Goal: Transaction & Acquisition: Purchase product/service

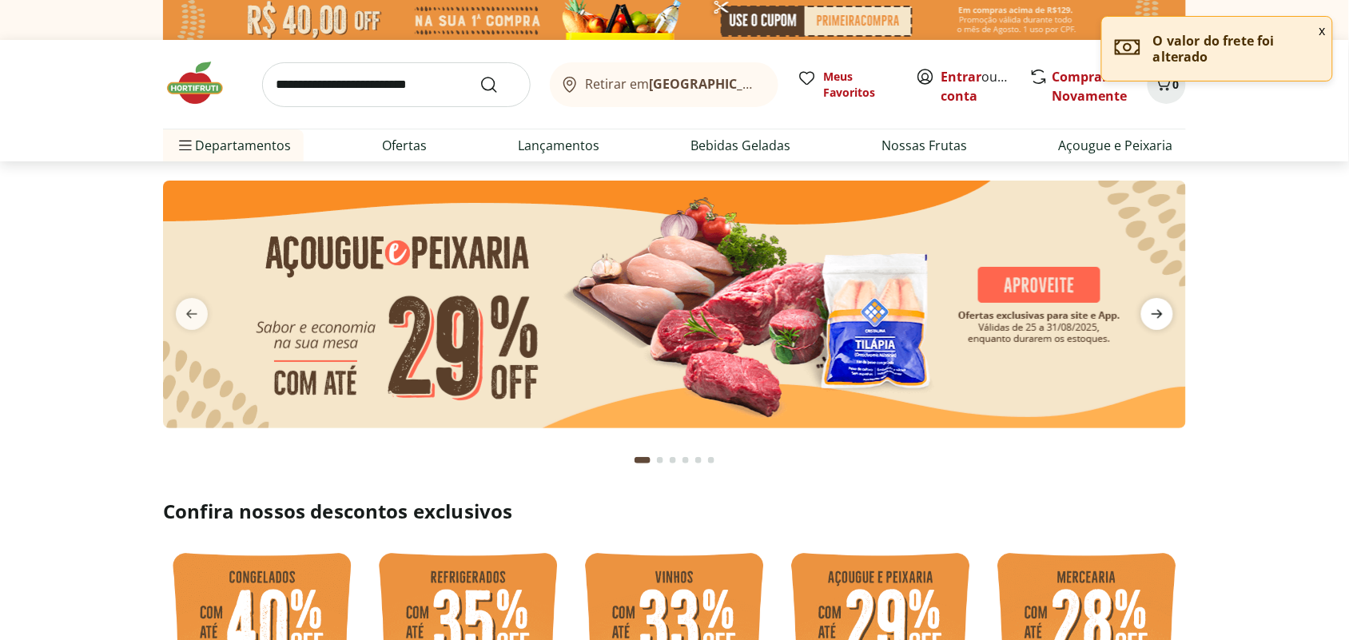
click at [1157, 310] on icon "next" at bounding box center [1157, 314] width 19 height 19
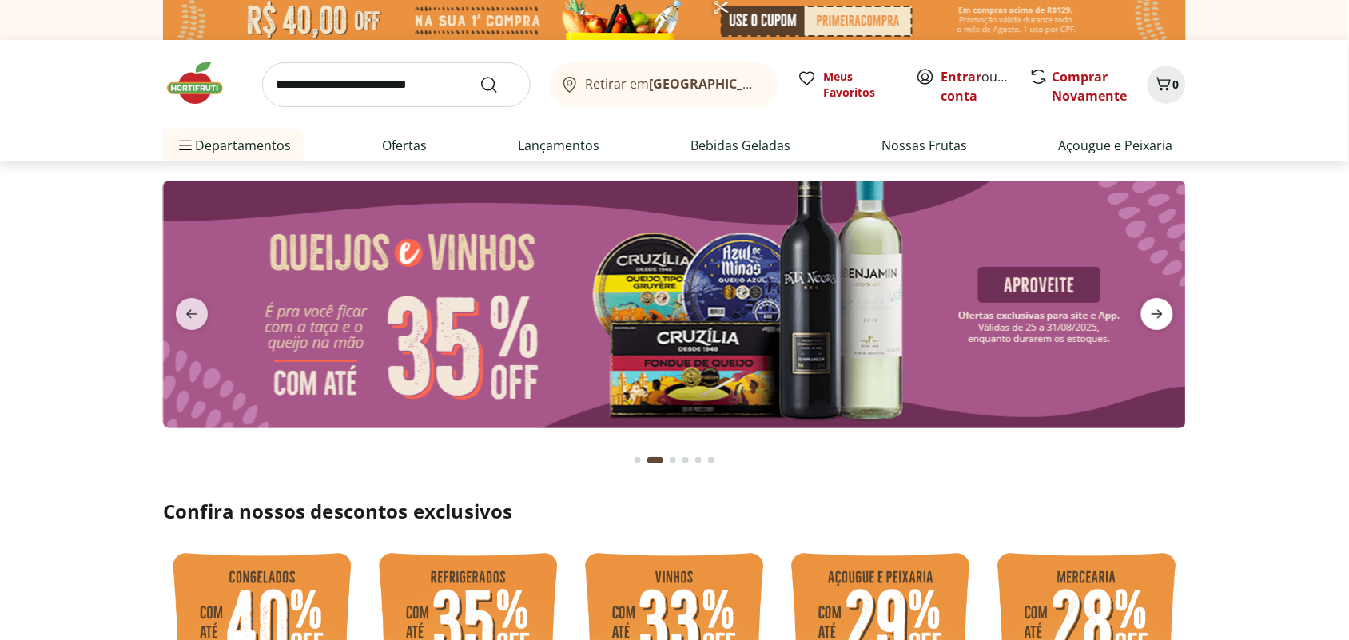
click at [1157, 310] on icon "next" at bounding box center [1157, 314] width 19 height 19
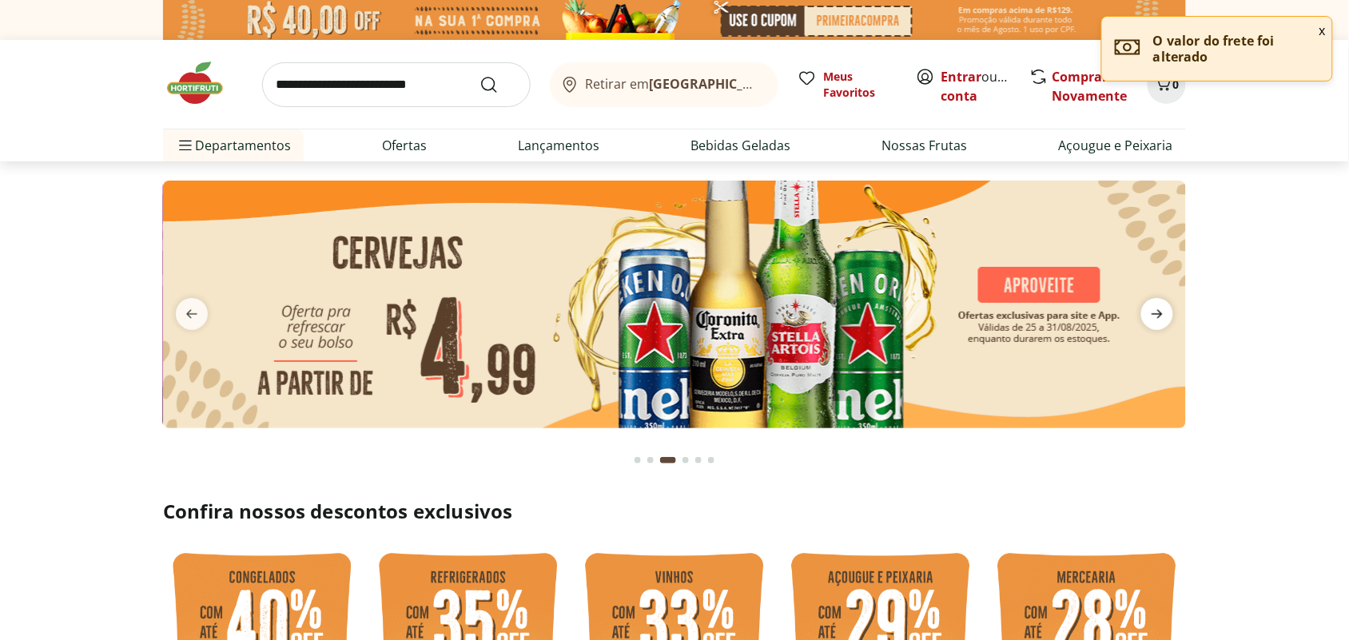
click at [1157, 310] on icon "next" at bounding box center [1157, 314] width 19 height 19
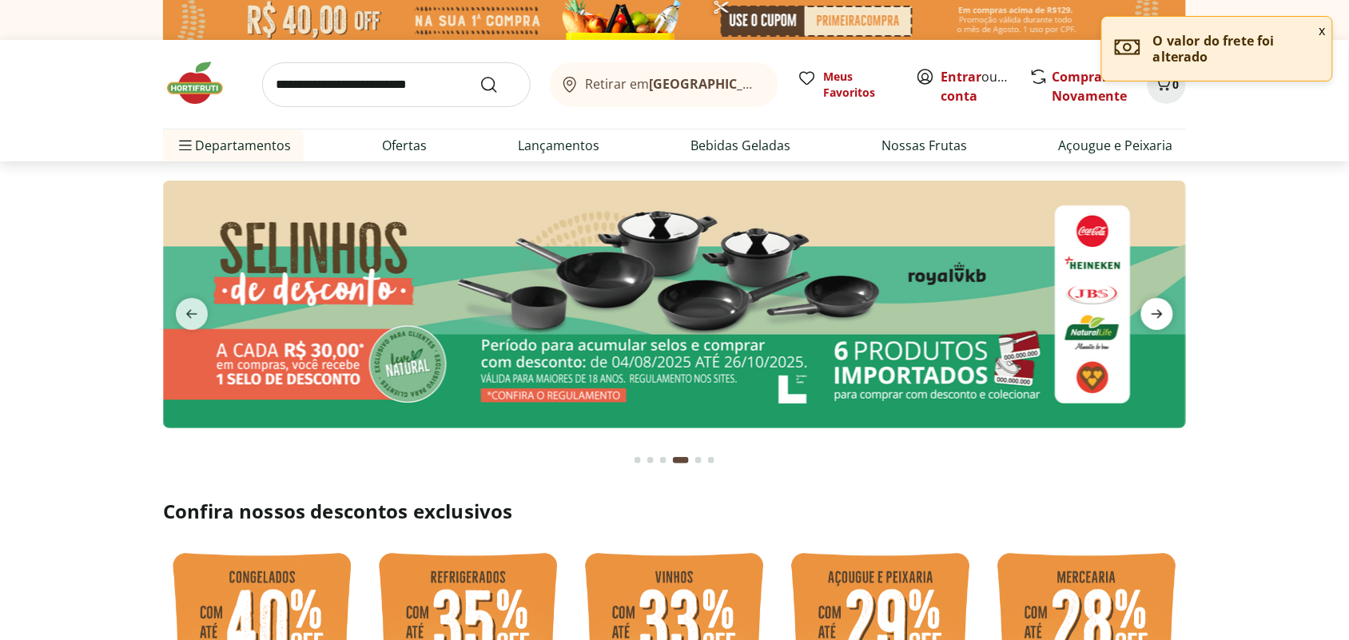
click at [1157, 310] on icon "next" at bounding box center [1157, 314] width 19 height 19
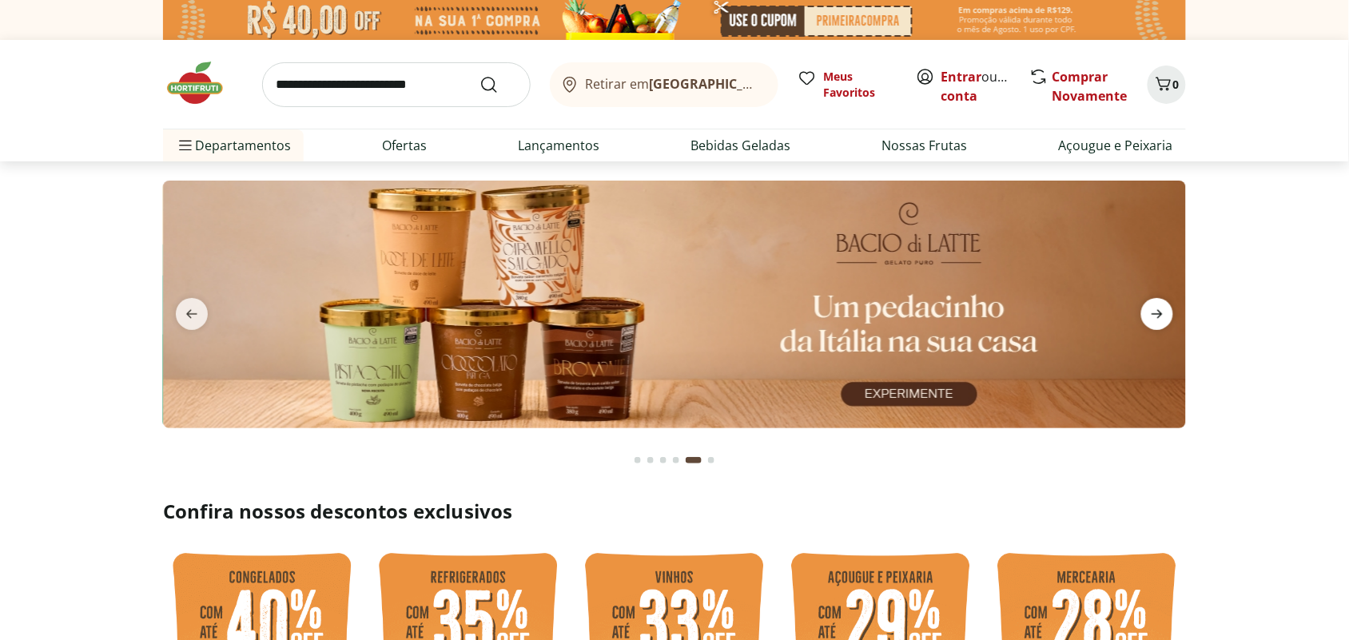
click at [1157, 310] on icon "next" at bounding box center [1157, 314] width 19 height 19
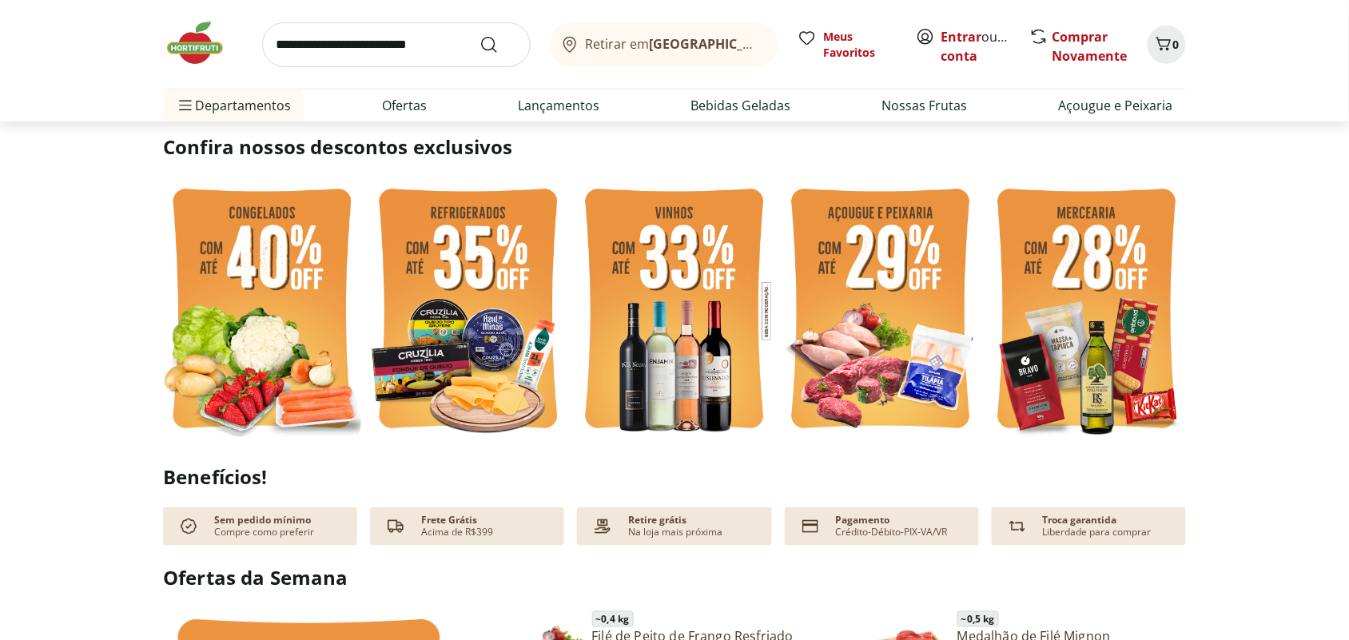
scroll to position [400, 0]
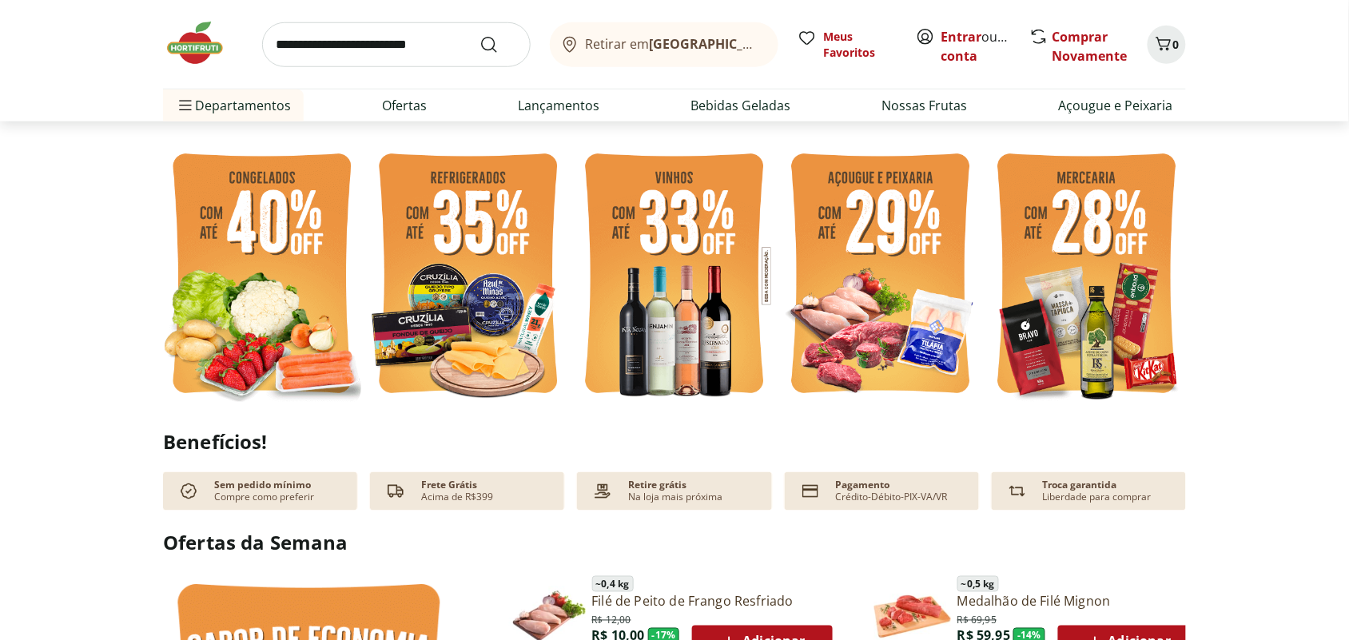
click at [270, 237] on img at bounding box center [262, 276] width 198 height 265
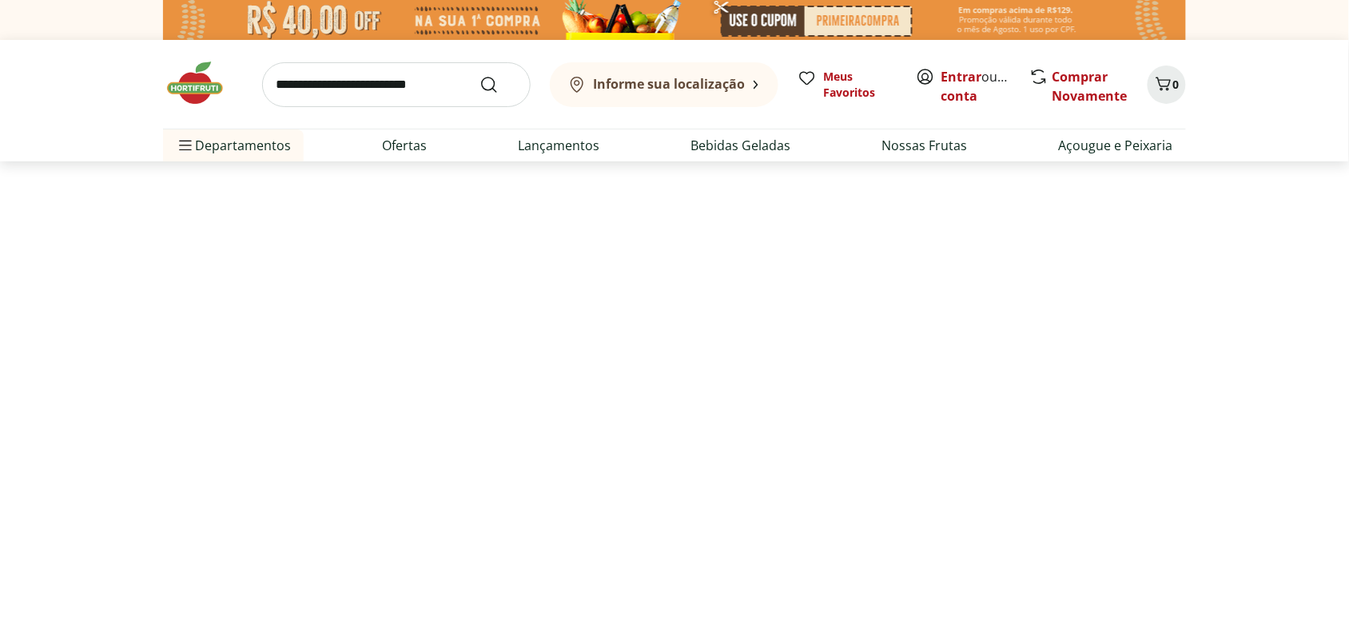
select select "**********"
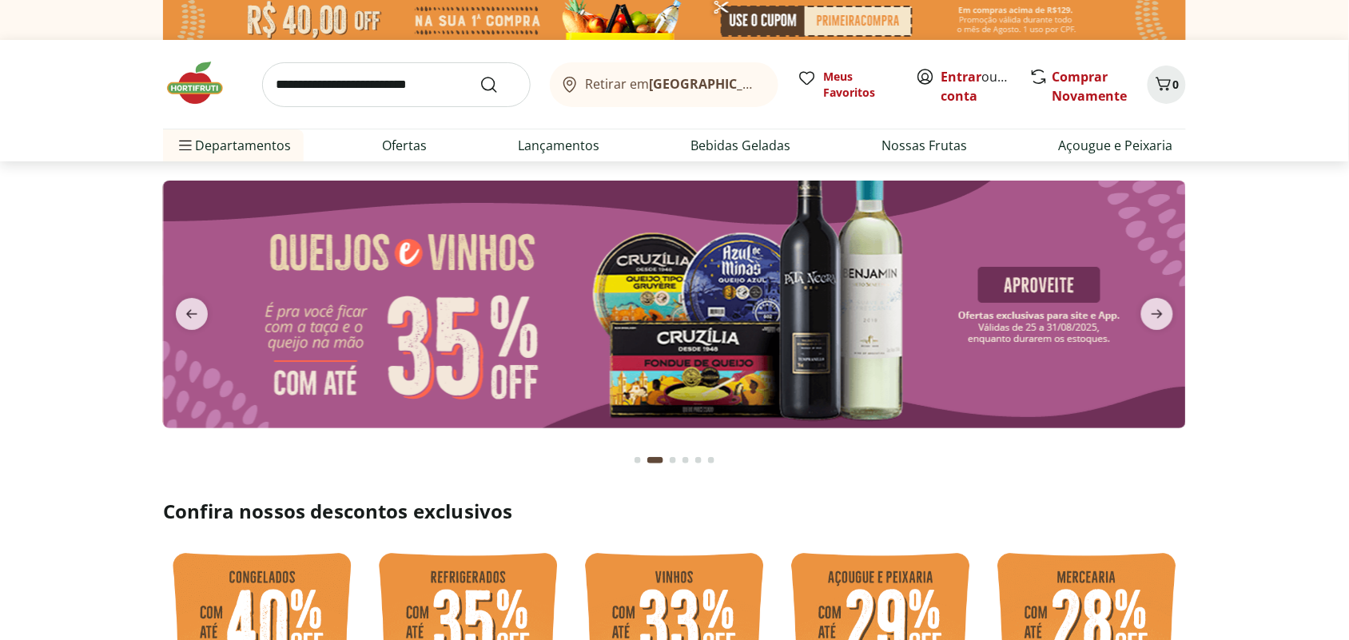
click at [196, 89] on img at bounding box center [203, 83] width 80 height 48
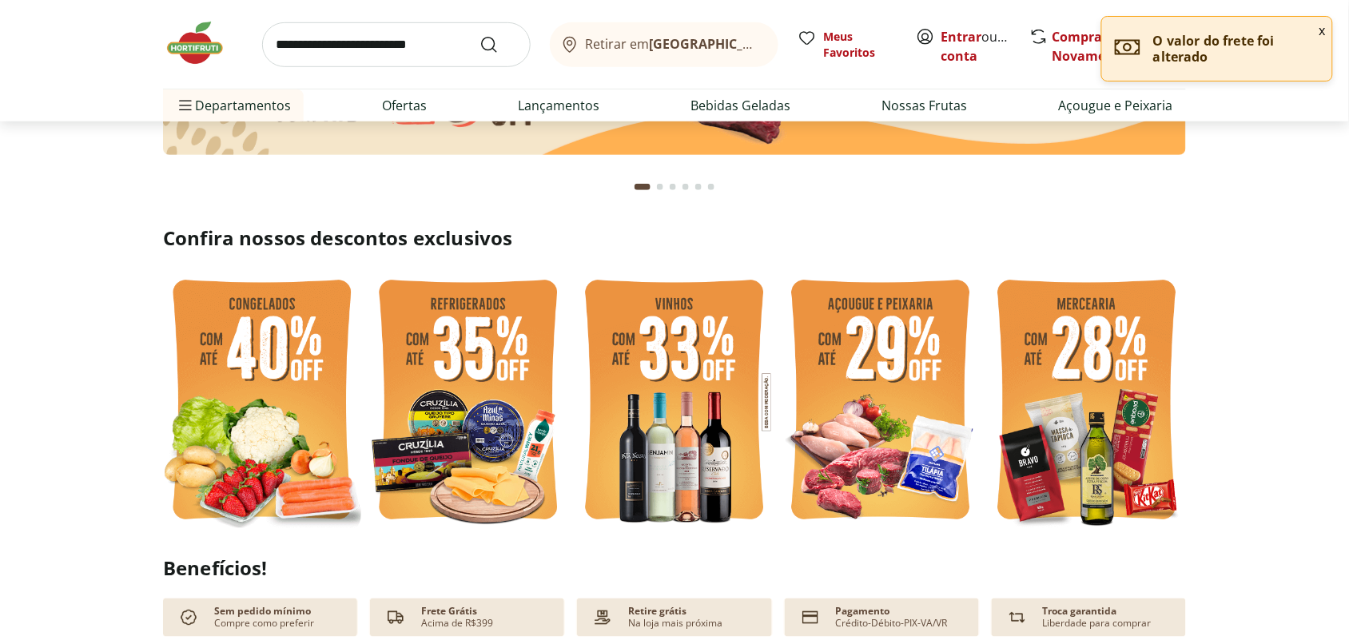
scroll to position [300, 0]
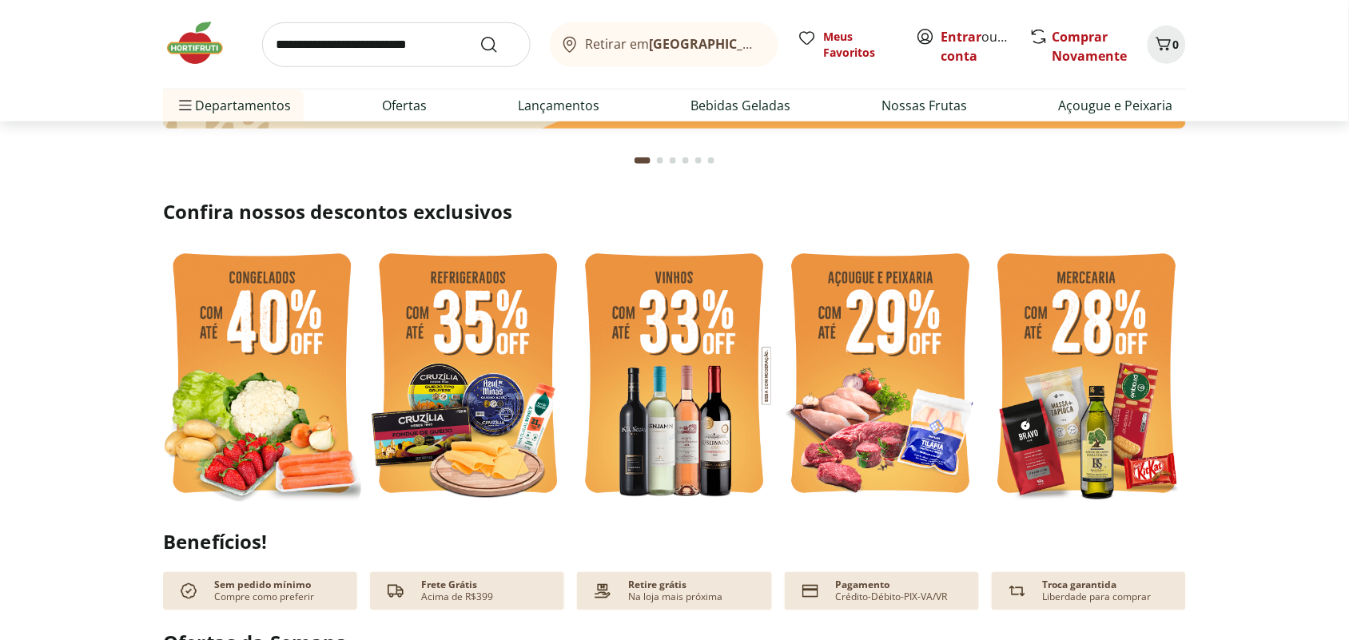
click at [866, 320] on img at bounding box center [881, 376] width 198 height 265
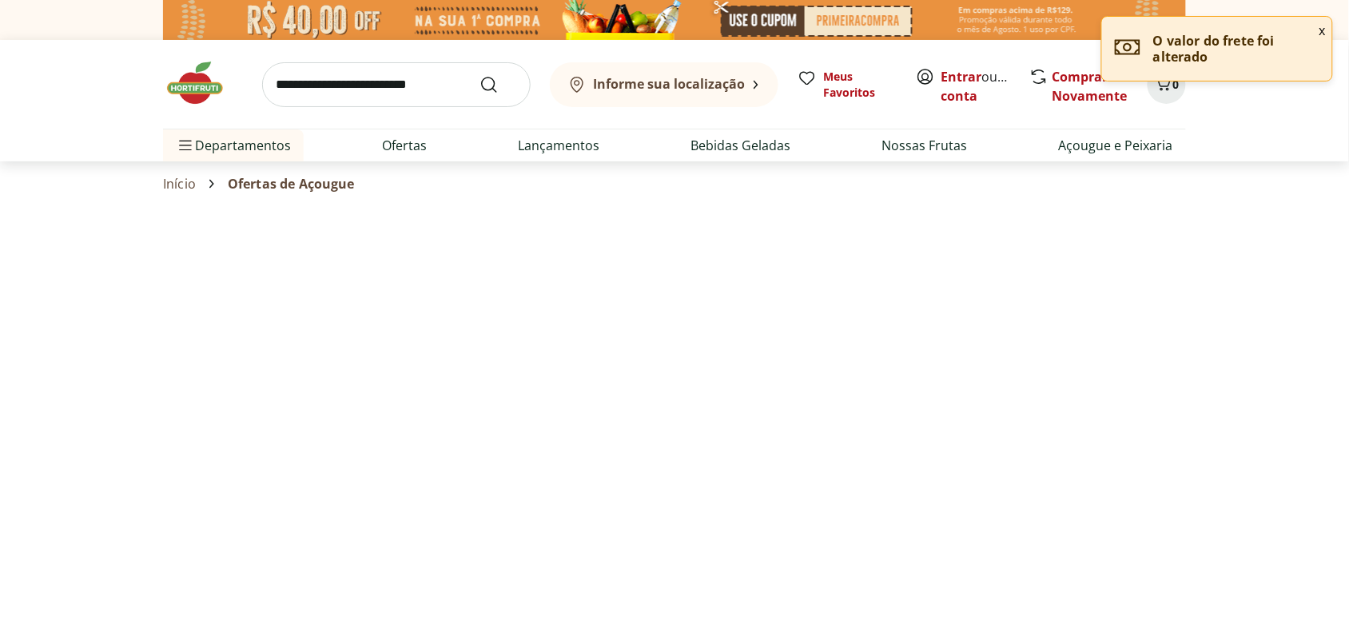
select select "**********"
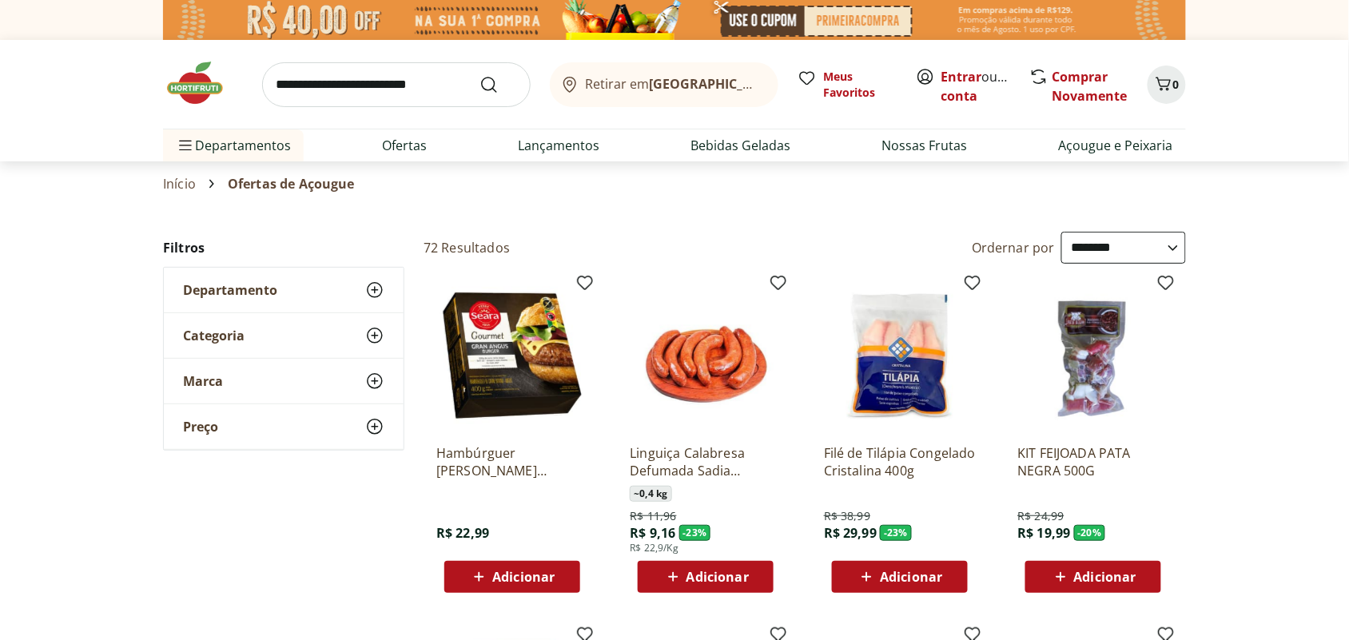
click at [193, 84] on img at bounding box center [203, 83] width 80 height 48
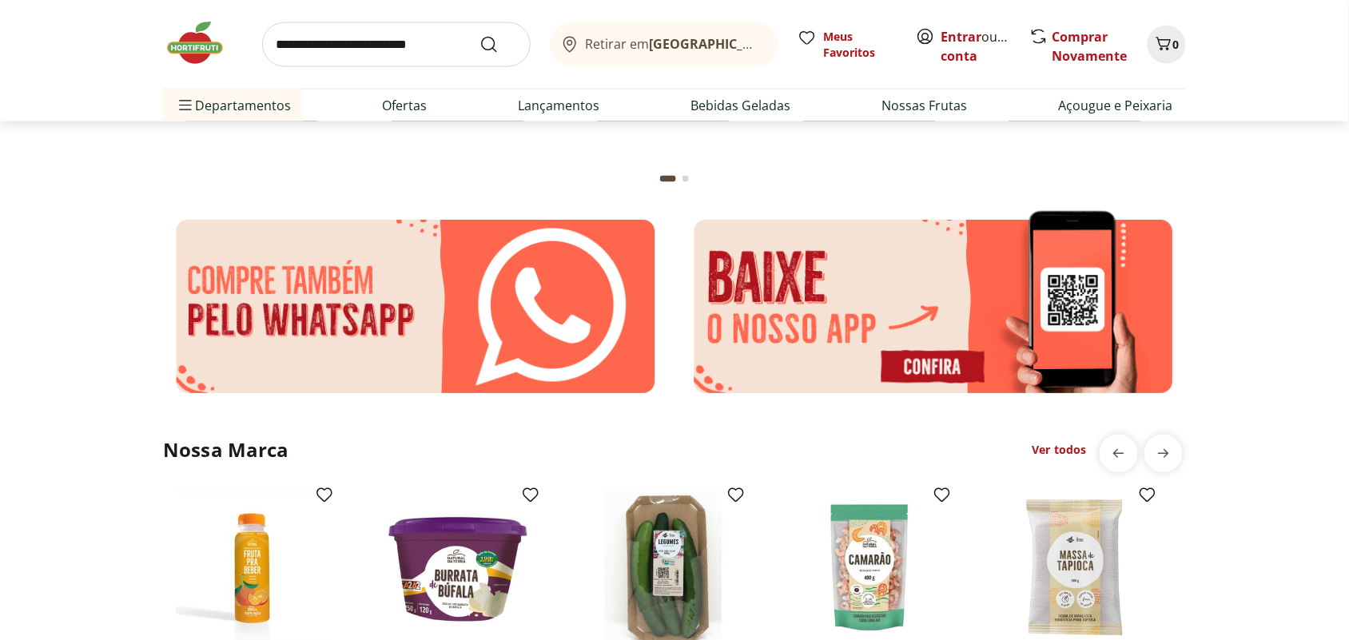
scroll to position [2598, 0]
